Goal: Information Seeking & Learning: Learn about a topic

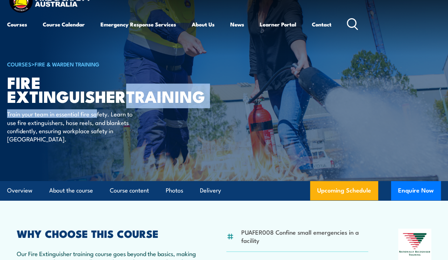
scroll to position [20, 0]
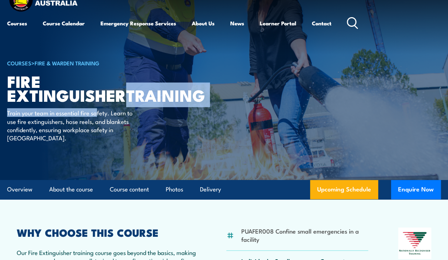
click at [174, 96] on h1 "Fire Extinguisher TRAINING" at bounding box center [95, 88] width 176 height 28
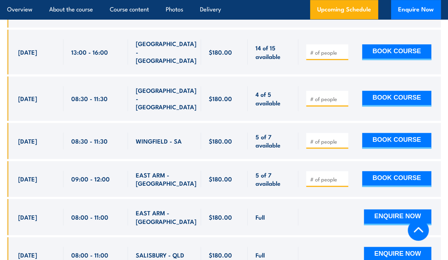
scroll to position [1596, 0]
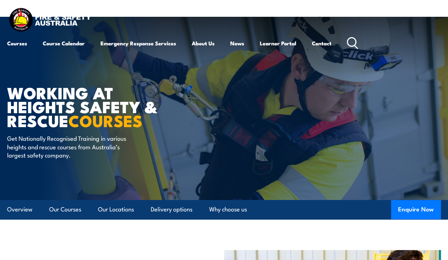
click at [354, 44] on icon at bounding box center [352, 43] width 11 height 12
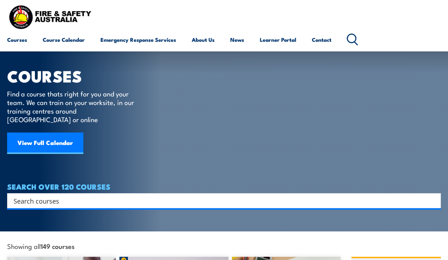
scroll to position [8, 0]
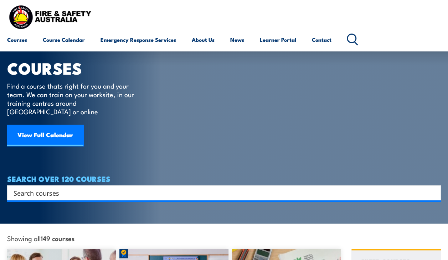
click at [213, 187] on input "Search input" at bounding box center [220, 192] width 412 height 11
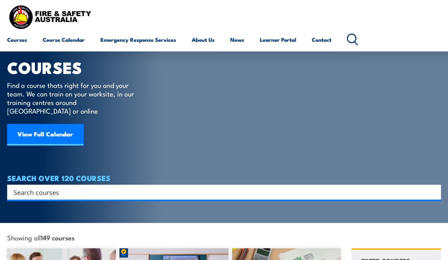
scroll to position [0, 0]
type input "intro"
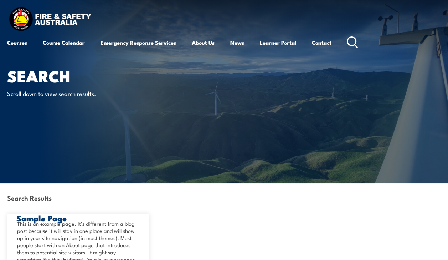
click at [0, 0] on div "COURSE TOPICS All Course Topics Aviation Safety Training Confined Space Trainin…" at bounding box center [0, 0] width 0 height 0
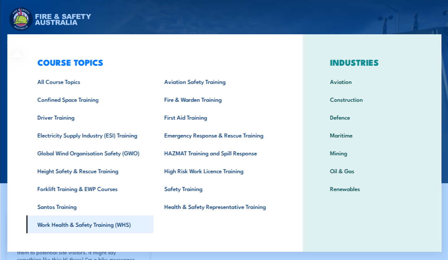
click at [86, 220] on link "Work Health & Safety Training (WHS)" at bounding box center [89, 224] width 127 height 18
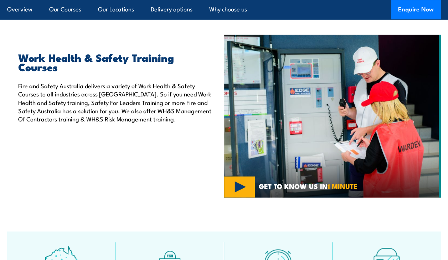
click at [130, 58] on h2 "Work Health & Safety Training Courses" at bounding box center [115, 61] width 195 height 19
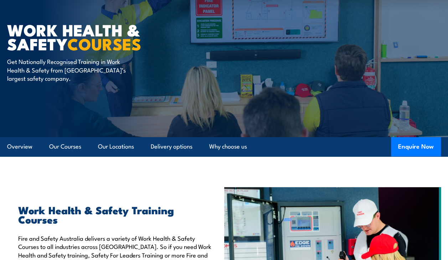
scroll to position [63, 0]
